Goal: Task Accomplishment & Management: Manage account settings

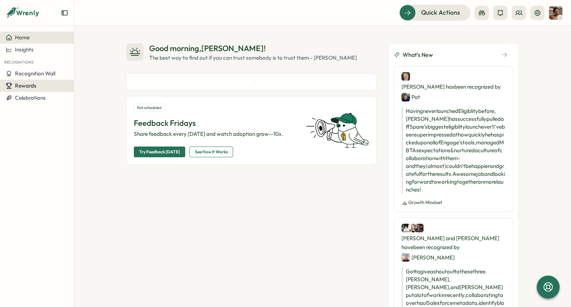
click at [30, 88] on span "Rewards" at bounding box center [25, 85] width 21 height 7
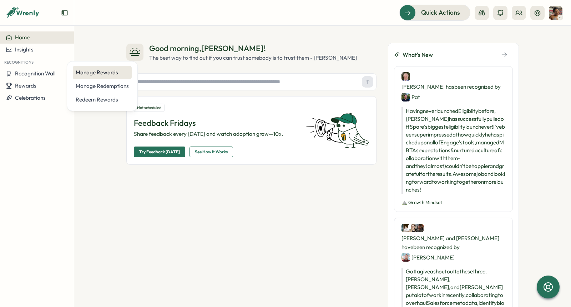
click at [101, 79] on div "Manage Rewards" at bounding box center [102, 73] width 59 height 14
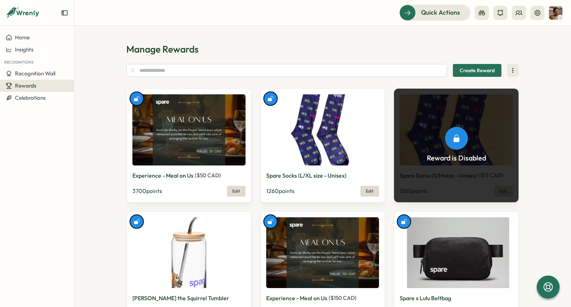
click at [271, 54] on h1 "Manage Rewards" at bounding box center [322, 49] width 393 height 12
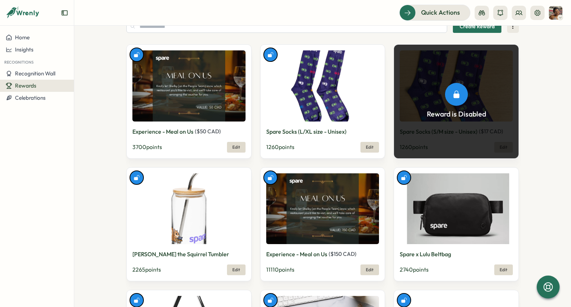
scroll to position [45, 0]
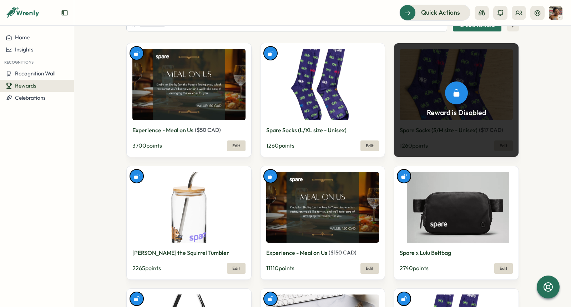
click at [561, 138] on section "Manage Rewards Create Reward Experience - Meal on Us ( $ 50 CAD ) 3700 points E…" at bounding box center [322, 166] width 497 height 281
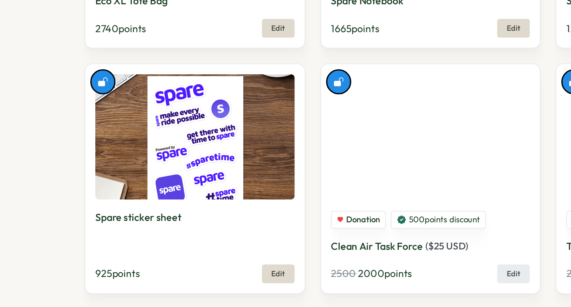
scroll to position [358, 0]
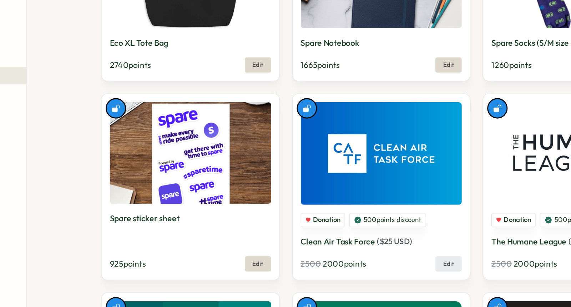
click at [109, 164] on section "Manage Rewards Create Reward Experience - Meal on Us ( $ 50 CAD ) 3700 points E…" at bounding box center [322, 166] width 497 height 281
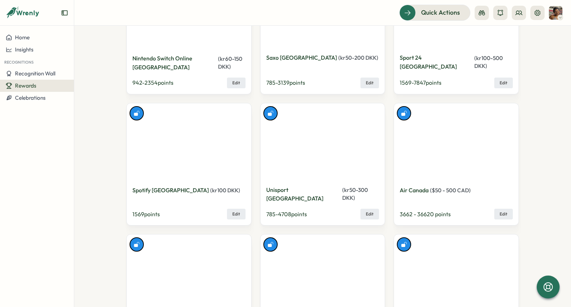
scroll to position [4055, 0]
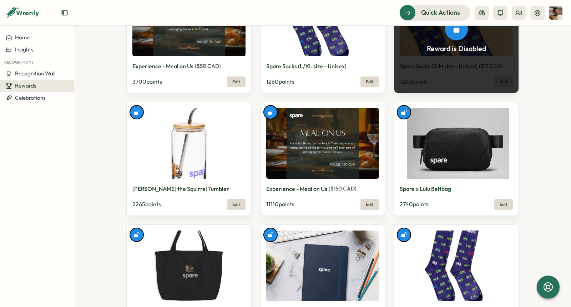
scroll to position [108, 0]
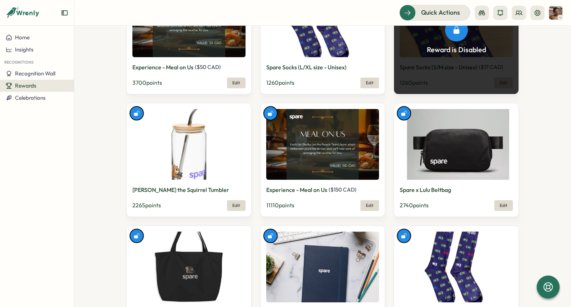
click at [535, 59] on section "Manage Rewards Create Reward Experience - Meal on Us ( $ 50 CAD ) 3700 points E…" at bounding box center [322, 166] width 497 height 281
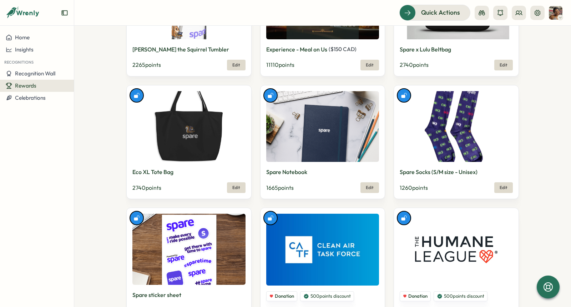
scroll to position [148, 0]
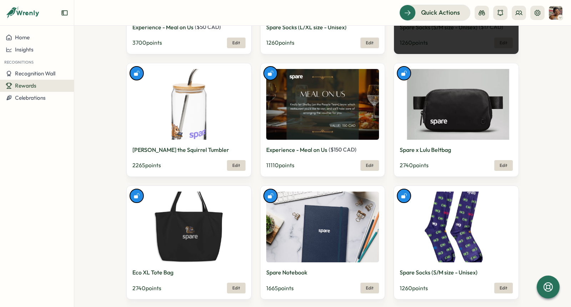
click at [535, 117] on section "Manage Rewards Create Reward Experience - Meal on Us ( $ 50 CAD ) 3700 points E…" at bounding box center [322, 166] width 497 height 281
drag, startPoint x: 465, startPoint y: 147, endPoint x: 400, endPoint y: 146, distance: 65.0
click at [401, 146] on div "Spare x Lulu Beltbag" at bounding box center [456, 149] width 113 height 9
drag, startPoint x: 399, startPoint y: 149, endPoint x: 452, endPoint y: 146, distance: 52.9
click at [452, 146] on div "Spare x Lulu Beltbag" at bounding box center [456, 149] width 113 height 9
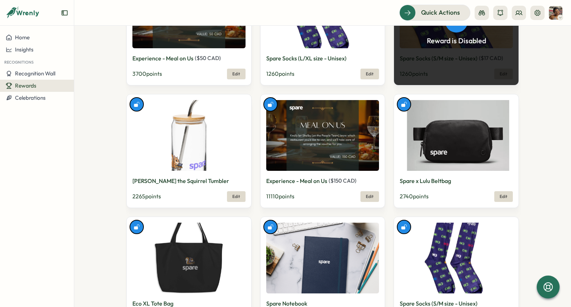
scroll to position [112, 0]
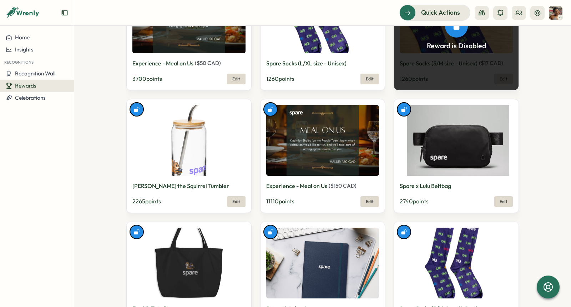
click at [537, 77] on section "Manage Rewards Create Reward Experience - Meal on Us ( $ 50 CAD ) 3700 points E…" at bounding box center [322, 166] width 497 height 281
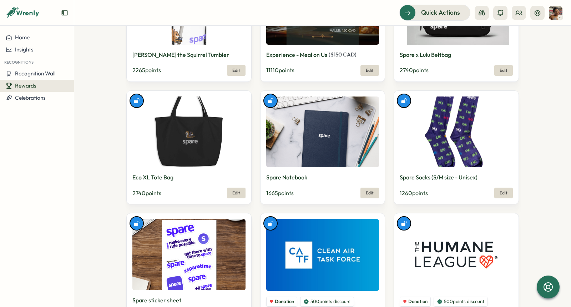
scroll to position [245, 0]
